Goal: Transaction & Acquisition: Obtain resource

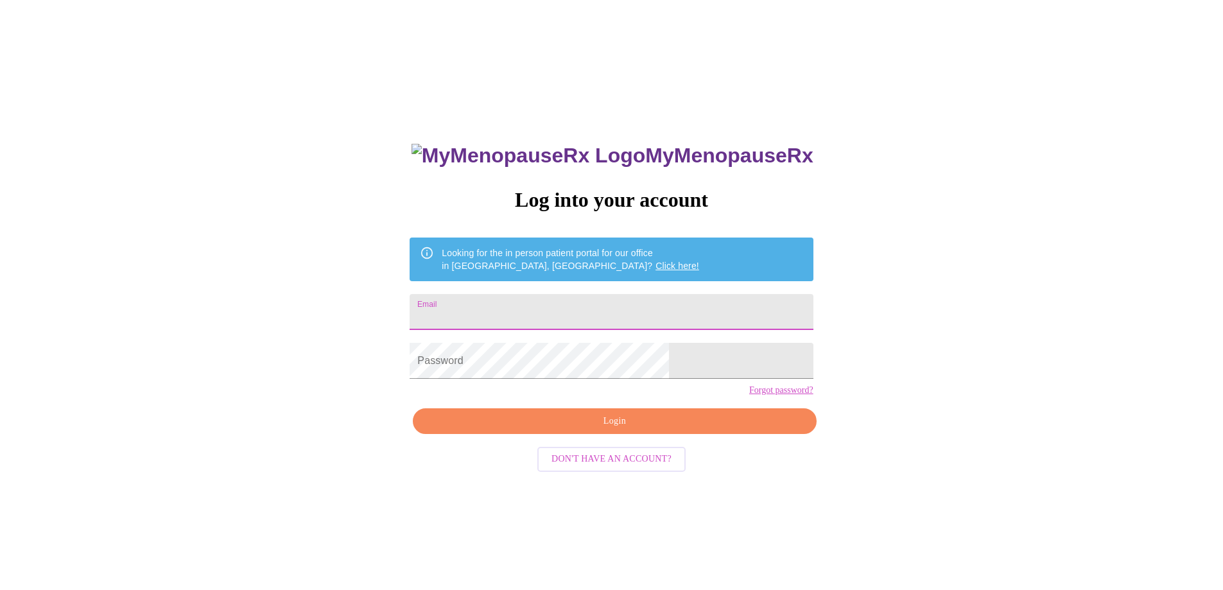
click at [541, 295] on input "Email" at bounding box center [611, 312] width 403 height 36
type input "chloebode2424@gmail.com"
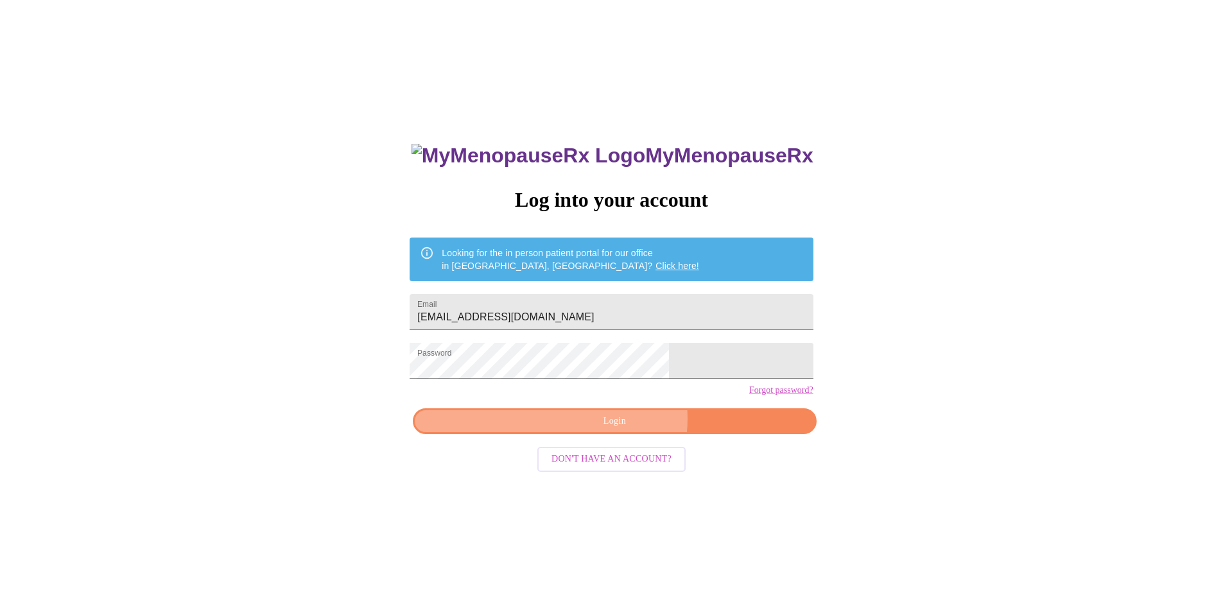
click at [623, 429] on span "Login" at bounding box center [615, 421] width 374 height 16
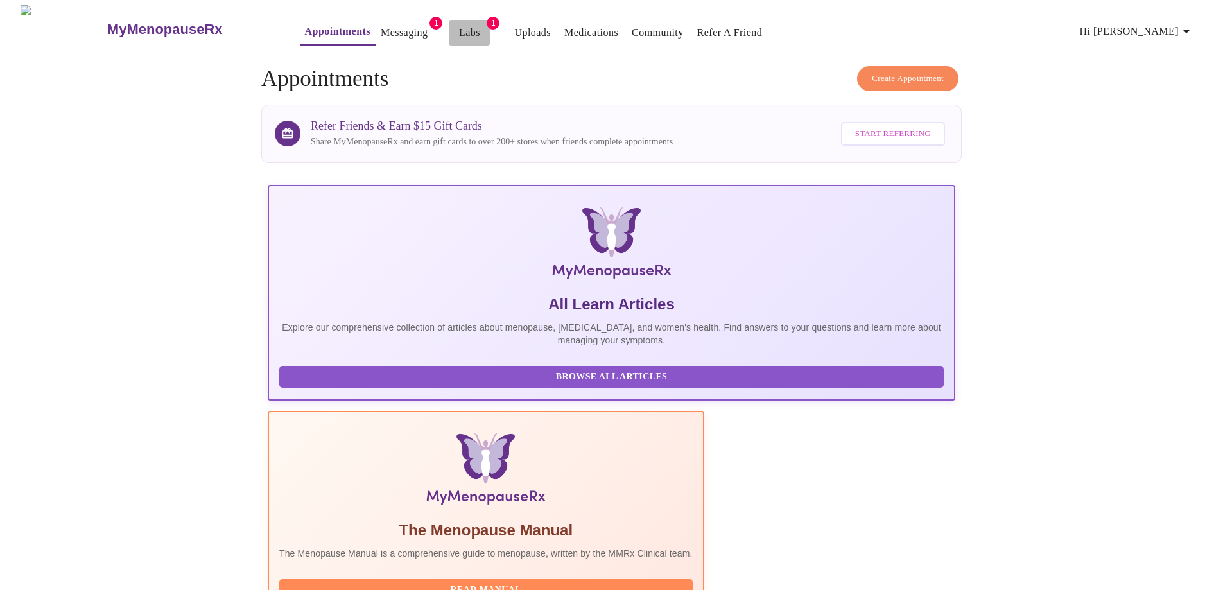
click at [459, 30] on link "Labs" at bounding box center [469, 33] width 21 height 18
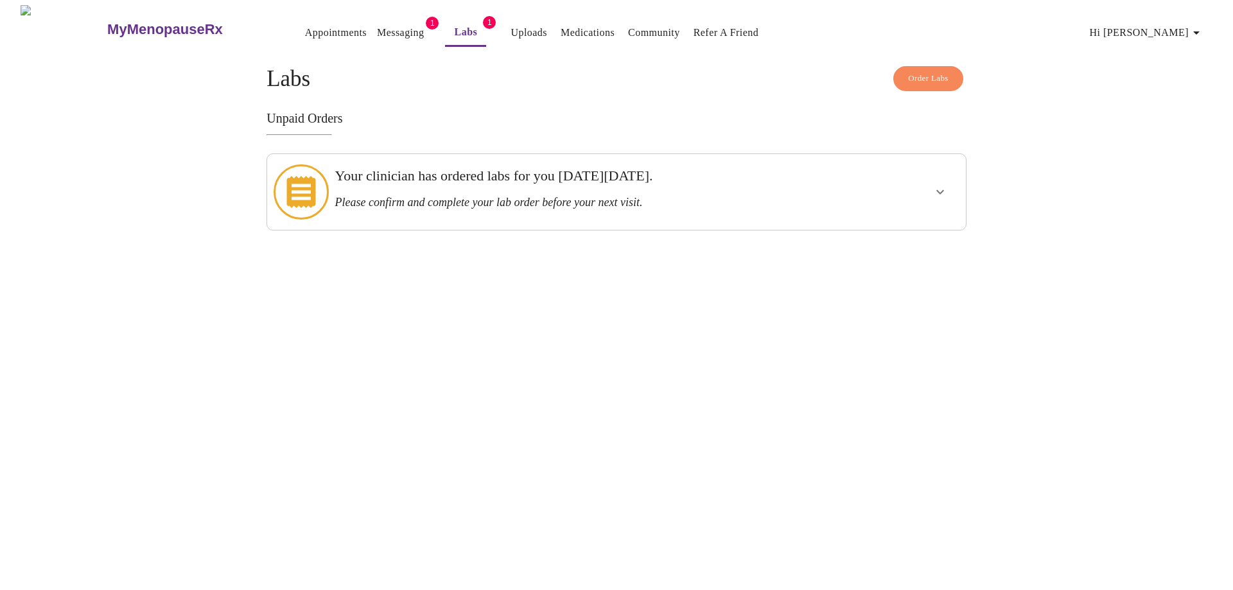
click at [938, 190] on icon "show more" at bounding box center [940, 192] width 8 height 4
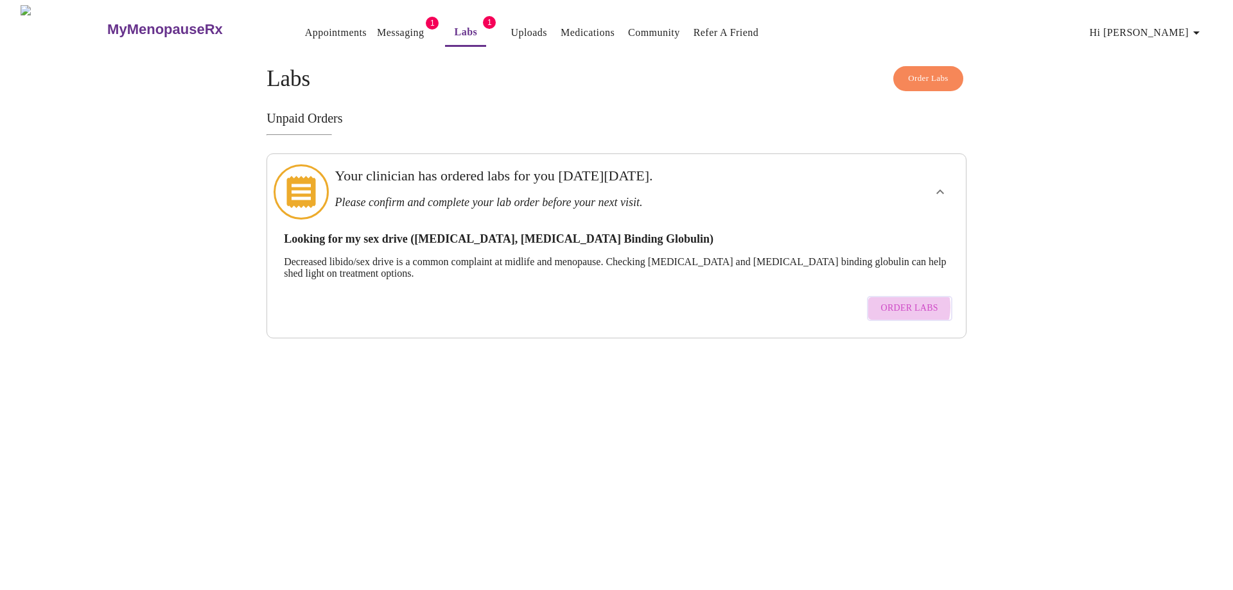
click at [898, 300] on span "Order Labs" at bounding box center [909, 308] width 57 height 16
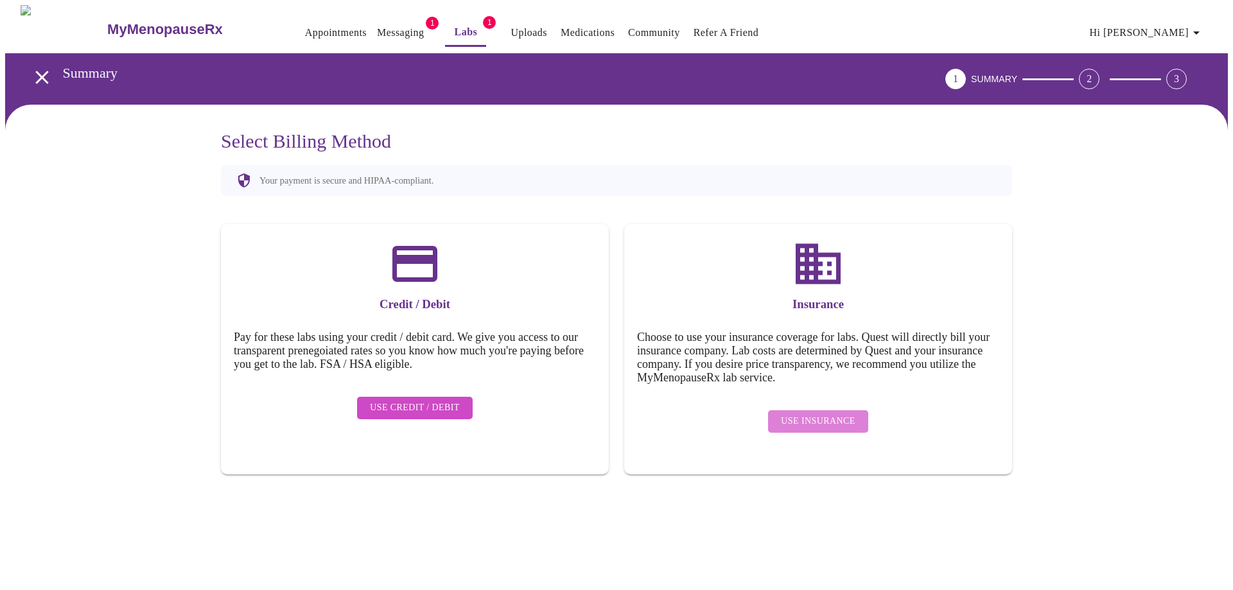
click at [826, 413] on span "Use Insurance" at bounding box center [818, 421] width 74 height 16
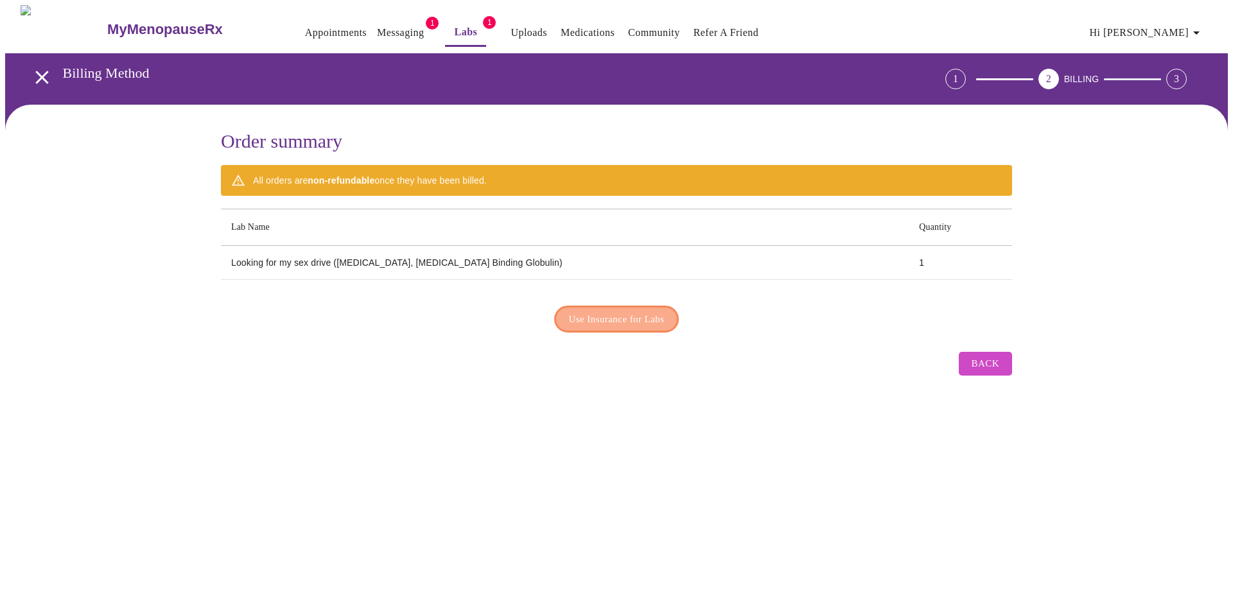
click at [612, 315] on span "Use Insurance for Labs" at bounding box center [617, 319] width 96 height 17
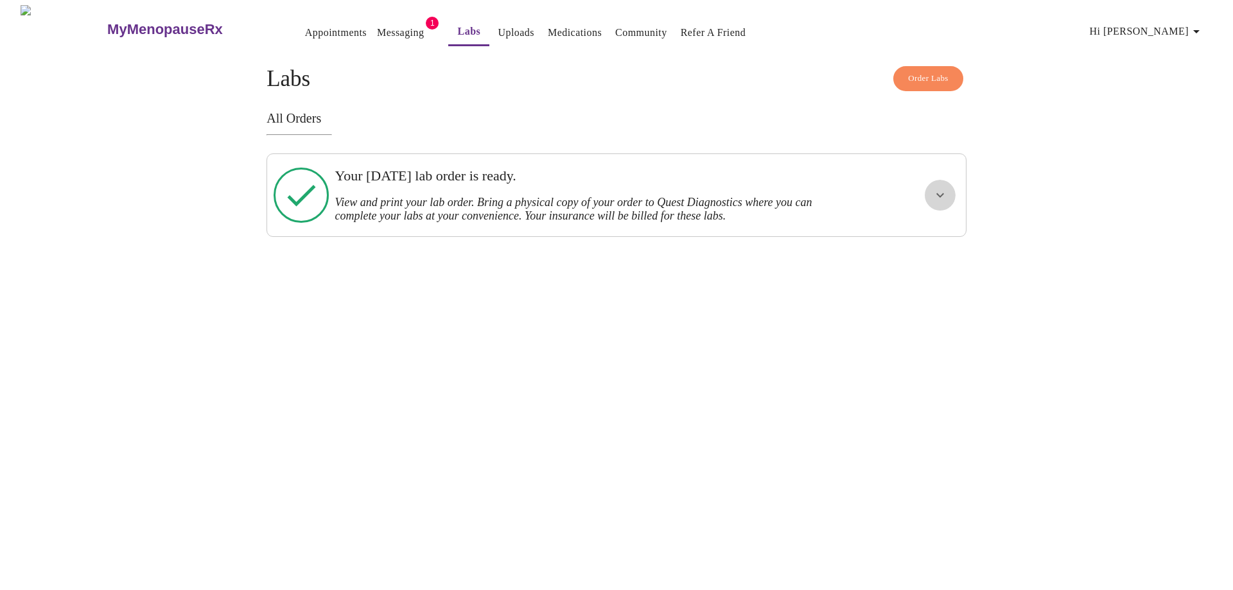
click at [935, 193] on icon "show more" at bounding box center [939, 194] width 15 height 15
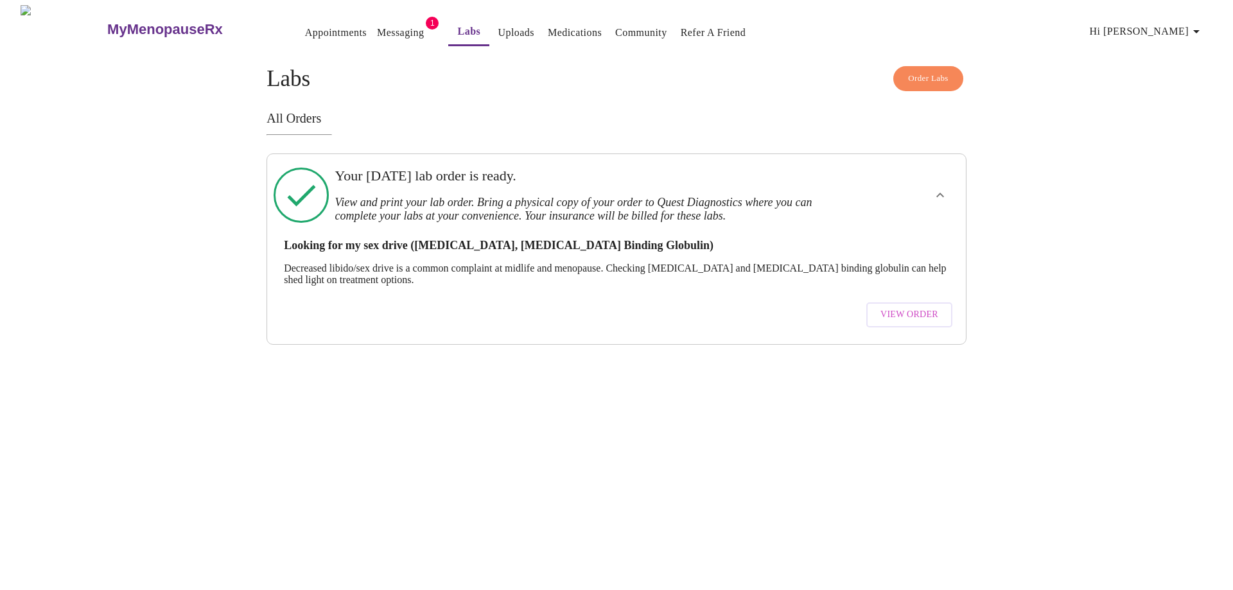
click at [895, 308] on span "View Order" at bounding box center [909, 315] width 58 height 16
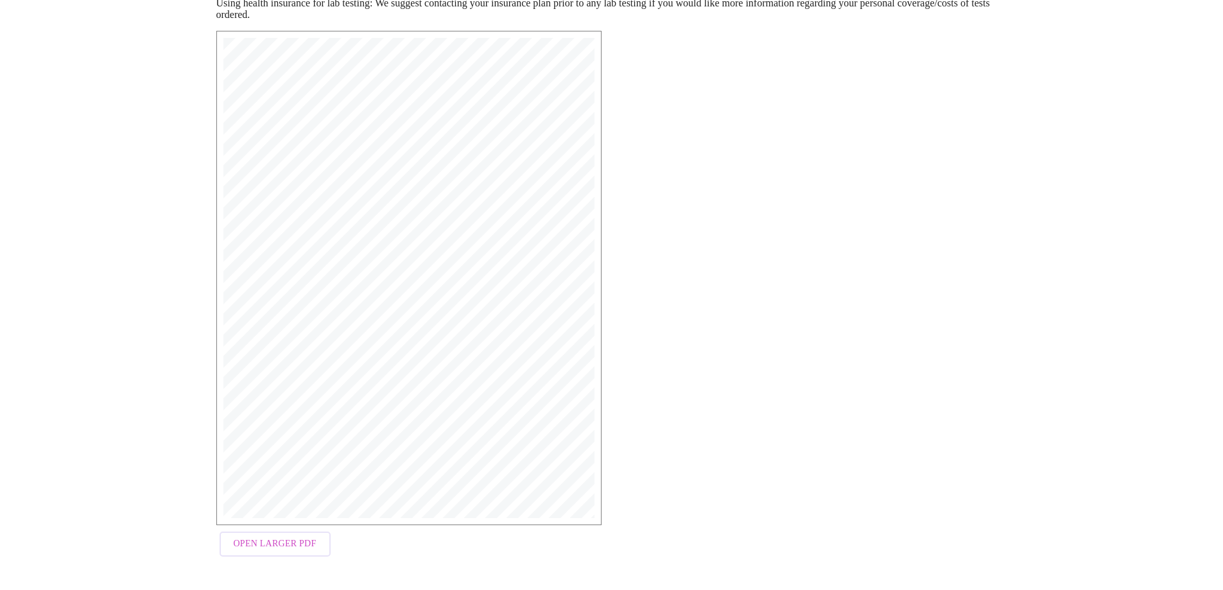
scroll to position [200, 0]
click at [268, 546] on span "Open Larger PDF" at bounding box center [275, 543] width 83 height 16
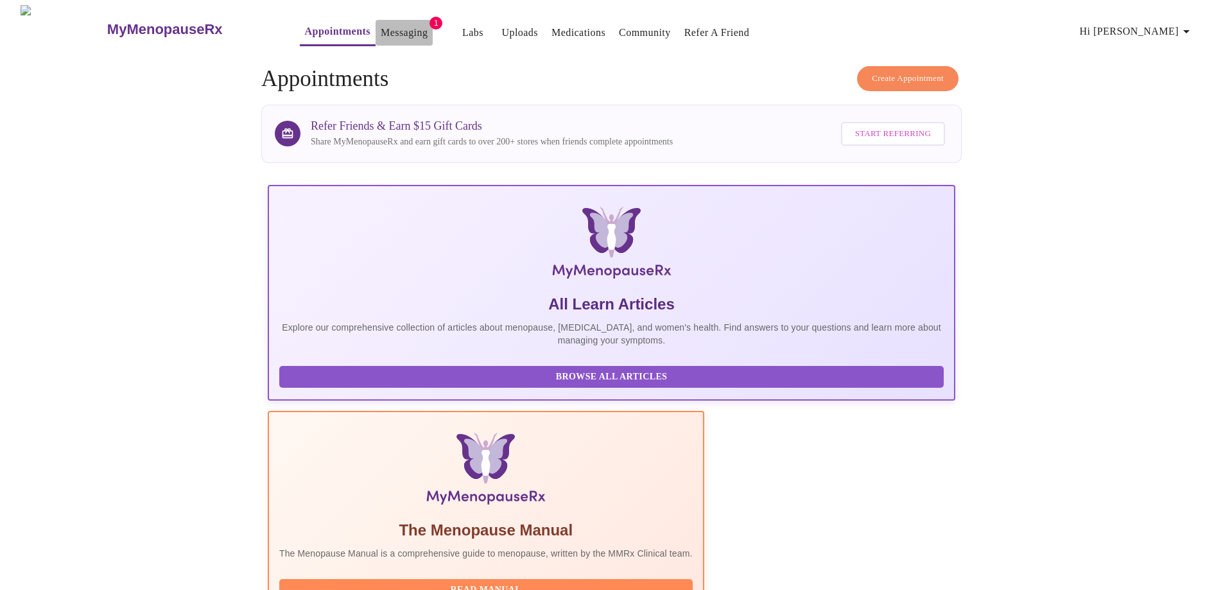
click at [381, 30] on link "Messaging" at bounding box center [404, 33] width 47 height 18
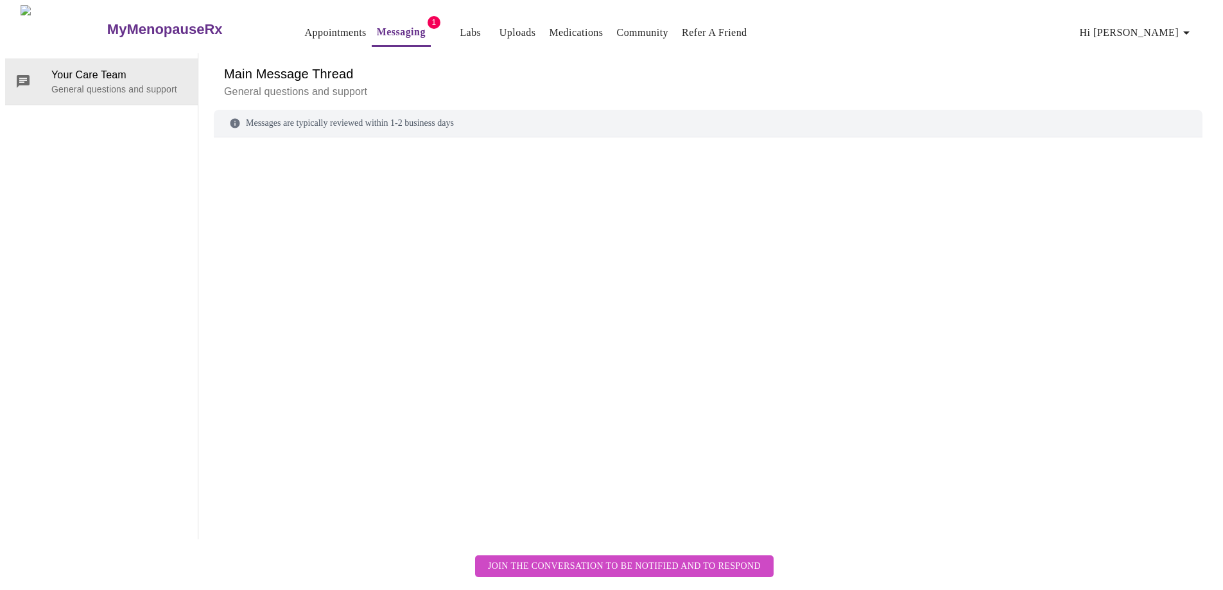
scroll to position [48, 0]
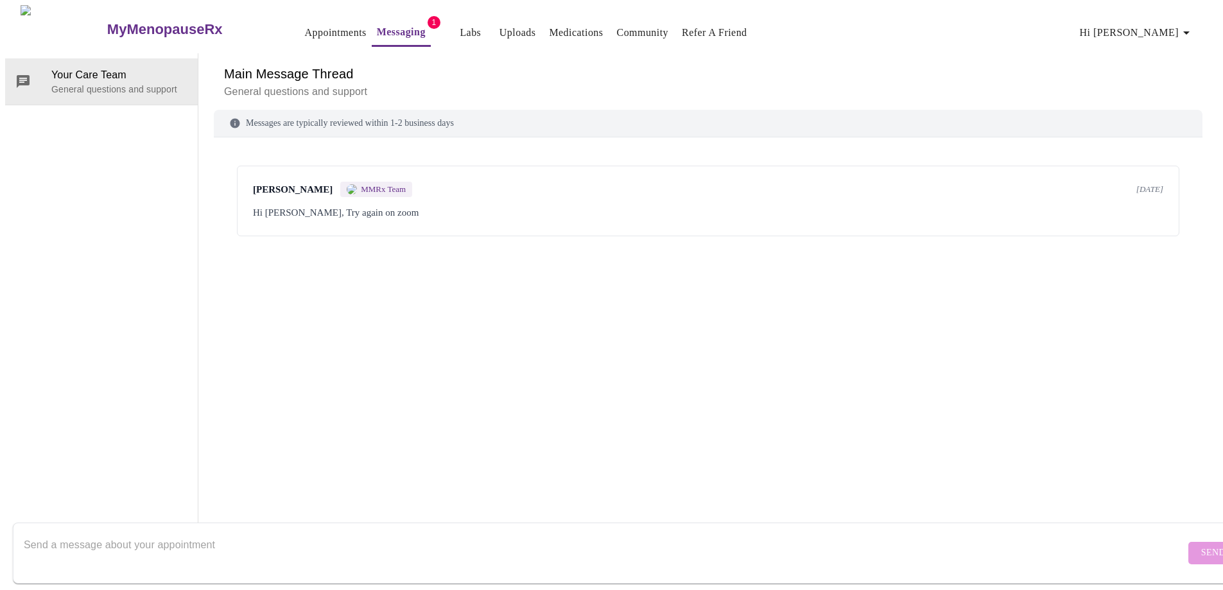
click at [1143, 184] on span "[DATE]" at bounding box center [1149, 189] width 27 height 10
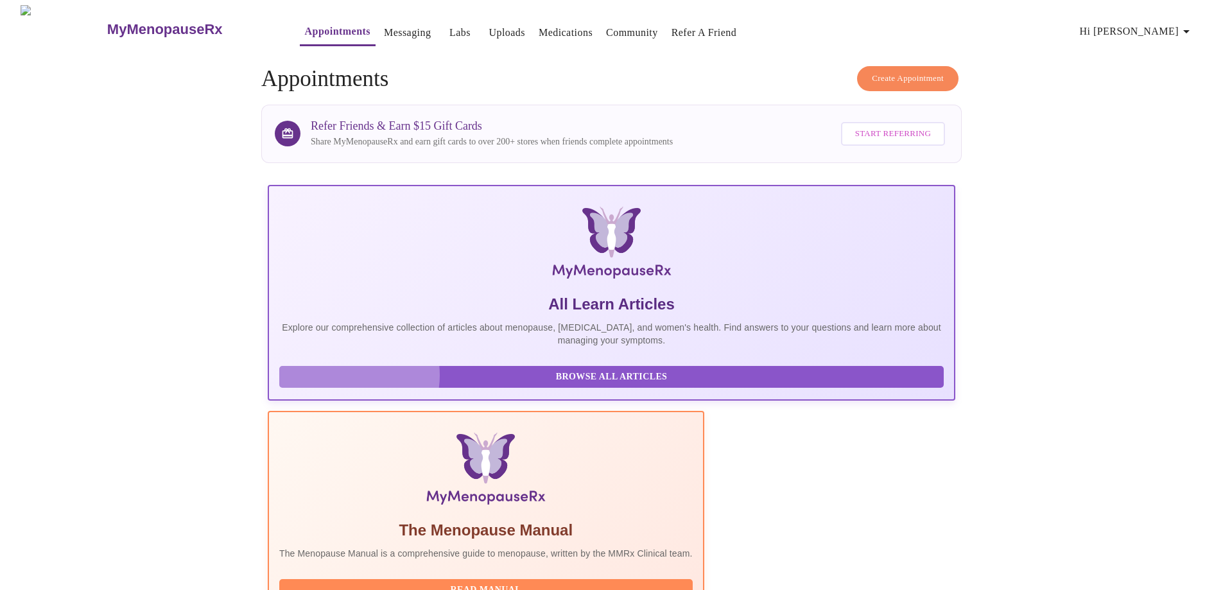
click at [345, 385] on span "Browse All Articles" at bounding box center [611, 377] width 639 height 16
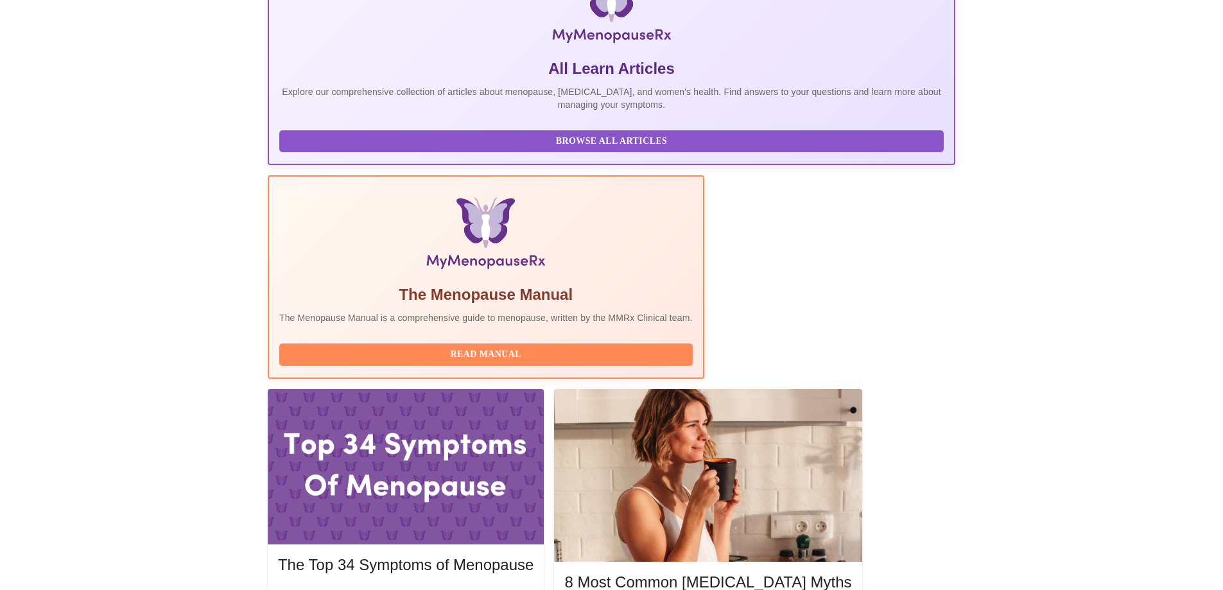
scroll to position [258, 0]
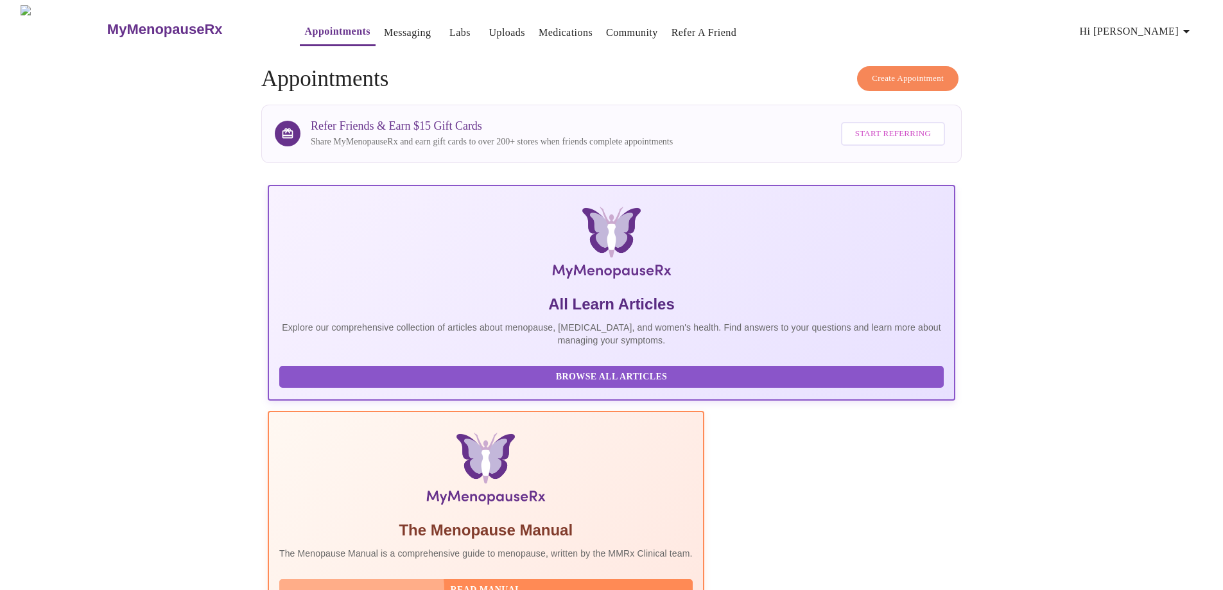
click at [555, 582] on span "Read Manual" at bounding box center [486, 590] width 388 height 16
